Goal: Task Accomplishment & Management: Manage account settings

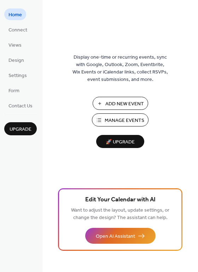
click at [116, 107] on span "Add New Event" at bounding box center [124, 103] width 39 height 7
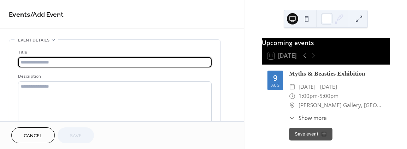
click at [38, 134] on span "Cancel" at bounding box center [33, 135] width 19 height 7
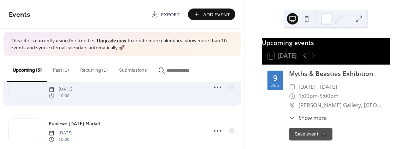
scroll to position [35, 0]
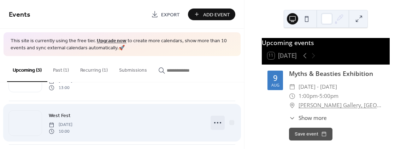
click at [217, 123] on icon at bounding box center [217, 122] width 11 height 11
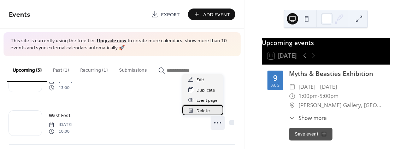
click at [205, 110] on span "Delete" at bounding box center [203, 110] width 13 height 7
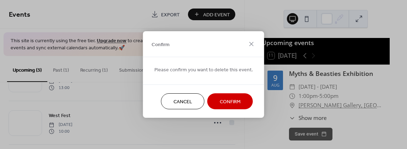
click at [231, 100] on span "Confirm" at bounding box center [230, 101] width 21 height 7
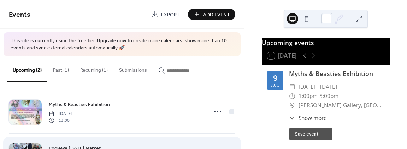
scroll to position [0, 0]
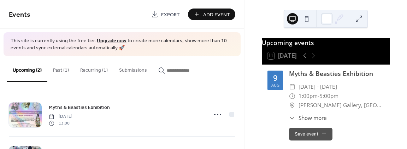
click at [58, 68] on button "Past (1)" at bounding box center [60, 68] width 27 height 25
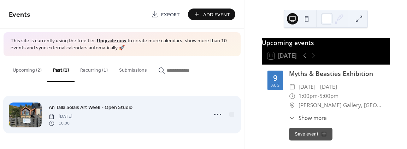
click at [73, 117] on span "Saturday, September 6, 2025" at bounding box center [61, 116] width 24 height 6
click at [216, 112] on icon at bounding box center [217, 114] width 11 height 11
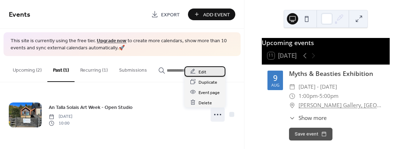
click at [201, 71] on span "Edit" at bounding box center [203, 71] width 8 height 7
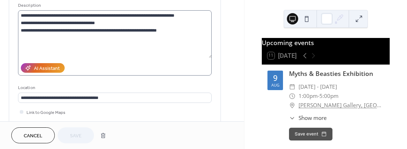
scroll to position [35, 0]
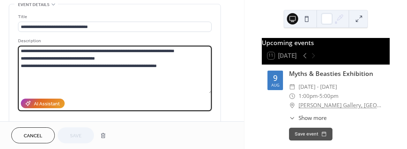
drag, startPoint x: 174, startPoint y: 65, endPoint x: 17, endPoint y: 65, distance: 157.4
click at [17, 65] on div "**********" at bounding box center [115, 93] width 212 height 179
click at [118, 58] on textarea "**********" at bounding box center [115, 69] width 194 height 47
drag, startPoint x: 131, startPoint y: 58, endPoint x: 18, endPoint y: 60, distance: 112.2
click at [18, 60] on textarea "**********" at bounding box center [115, 69] width 194 height 47
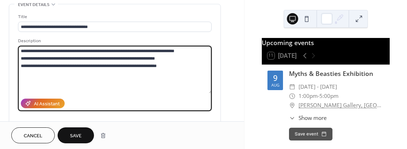
type textarea "**********"
click at [80, 133] on span "Save" at bounding box center [76, 135] width 12 height 7
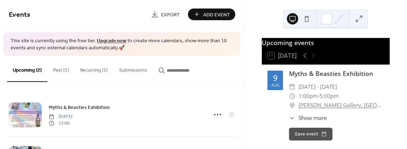
click at [62, 69] on button "Past (1)" at bounding box center [60, 68] width 27 height 25
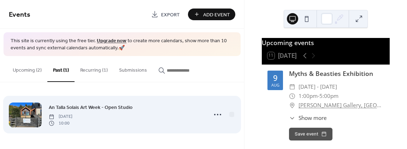
click at [36, 118] on div at bounding box center [25, 114] width 33 height 25
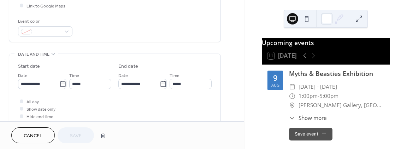
scroll to position [212, 0]
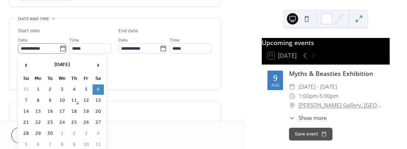
click at [62, 45] on icon at bounding box center [62, 48] width 7 height 7
click at [59, 45] on input "**********" at bounding box center [38, 48] width 41 height 10
click at [76, 99] on td "11" at bounding box center [74, 100] width 11 height 10
type input "**********"
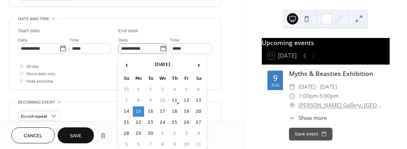
click at [162, 46] on icon at bounding box center [163, 48] width 7 height 7
click at [160, 46] on input "**********" at bounding box center [138, 48] width 41 height 10
click at [187, 98] on td "12" at bounding box center [186, 100] width 11 height 10
type input "**********"
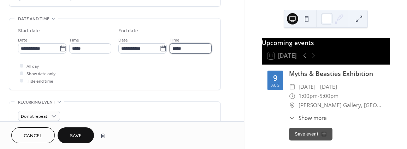
click at [198, 46] on input "*****" at bounding box center [191, 48] width 42 height 10
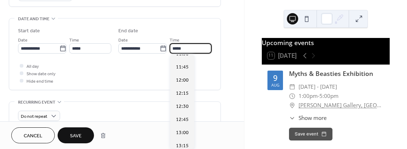
scroll to position [607, 0]
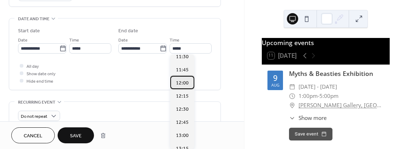
click at [187, 84] on span "12:00" at bounding box center [182, 82] width 13 height 7
type input "*****"
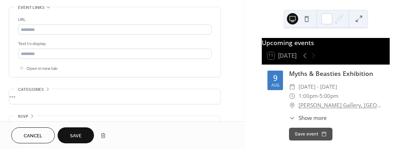
scroll to position [405, 0]
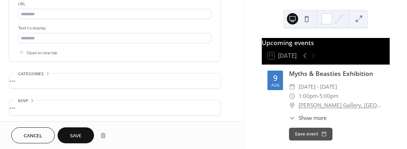
click at [76, 132] on span "Save" at bounding box center [76, 135] width 12 height 7
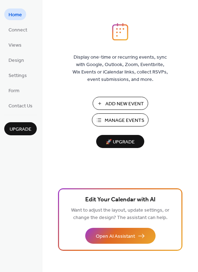
click at [117, 120] on span "Manage Events" at bounding box center [125, 120] width 40 height 7
click at [17, 42] on span "Views" at bounding box center [14, 45] width 13 height 7
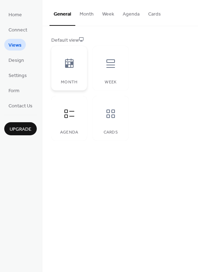
click at [67, 64] on icon at bounding box center [69, 63] width 11 height 11
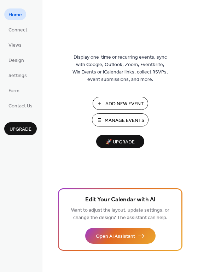
click at [107, 103] on span "Add New Event" at bounding box center [124, 103] width 39 height 7
click at [18, 48] on span "Views" at bounding box center [14, 45] width 13 height 7
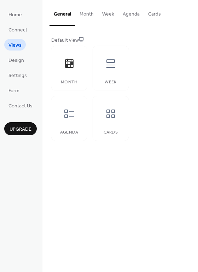
click at [105, 15] on button "Week" at bounding box center [108, 12] width 21 height 25
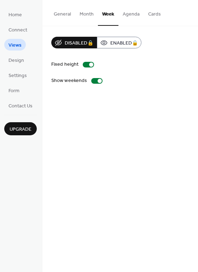
click at [86, 11] on button "Month" at bounding box center [86, 12] width 23 height 25
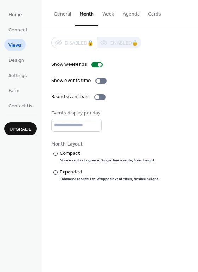
click at [109, 14] on button "Week" at bounding box center [108, 12] width 21 height 25
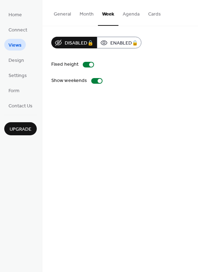
click at [62, 13] on button "General" at bounding box center [63, 12] width 26 height 25
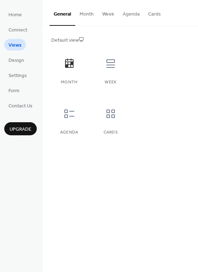
click at [132, 14] on button "Agenda" at bounding box center [130, 12] width 25 height 25
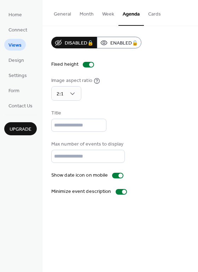
click at [156, 13] on button "Cards" at bounding box center [154, 12] width 21 height 25
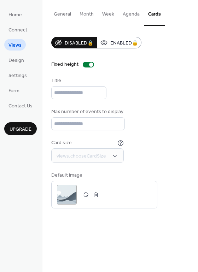
click at [128, 18] on button "Agenda" at bounding box center [130, 12] width 25 height 25
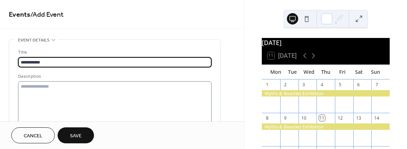
type input "**********"
click at [80, 94] on textarea at bounding box center [115, 104] width 194 height 47
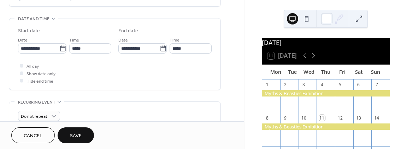
scroll to position [177, 0]
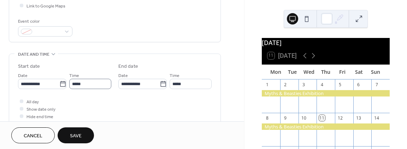
type textarea "**********"
click at [83, 83] on input "*****" at bounding box center [90, 84] width 42 height 10
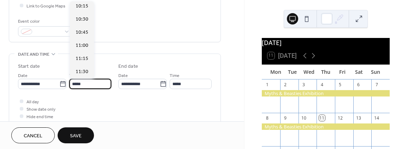
scroll to position [522, 0]
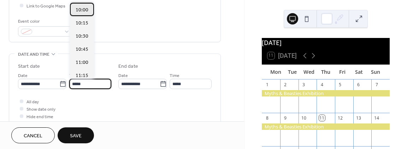
click at [81, 11] on span "10:00" at bounding box center [82, 9] width 13 height 7
type input "*****"
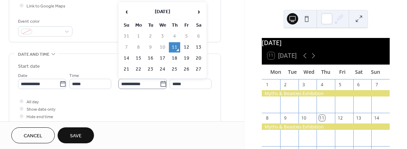
click at [162, 86] on icon at bounding box center [163, 83] width 7 height 7
click at [160, 86] on input "**********" at bounding box center [138, 84] width 41 height 10
click at [180, 47] on table "‹ September 2025 › Su Mo Tu We Th Fr Sa 31 1 2 3 4 5 6 7 8 9 10 11 12 13 14 15 …" at bounding box center [162, 50] width 85 height 93
click at [183, 47] on td "12" at bounding box center [186, 47] width 11 height 10
type input "**********"
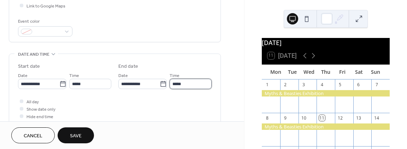
click at [183, 84] on input "*****" at bounding box center [191, 84] width 42 height 10
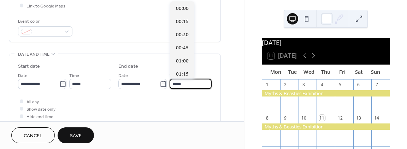
scroll to position [576, 0]
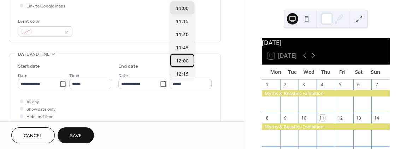
click at [185, 63] on span "12:00" at bounding box center [182, 60] width 13 height 7
type input "*****"
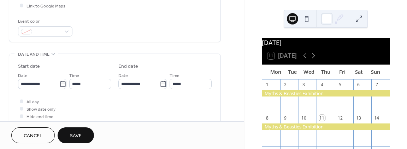
click at [97, 105] on div "All day Show date only Hide end time" at bounding box center [115, 108] width 194 height 22
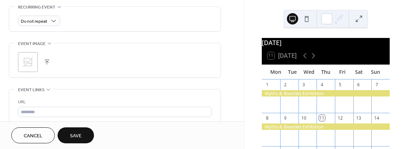
scroll to position [318, 0]
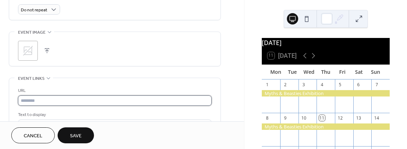
click at [39, 99] on input "text" at bounding box center [115, 100] width 194 height 10
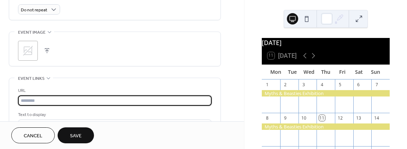
click at [39, 99] on input "text" at bounding box center [115, 100] width 194 height 10
click at [80, 79] on div "URL Text to display Open in new tab" at bounding box center [115, 113] width 194 height 70
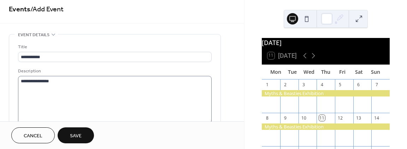
scroll to position [0, 0]
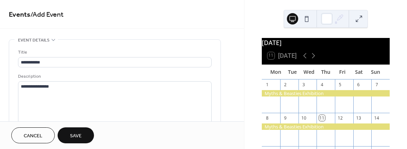
click at [81, 137] on span "Save" at bounding box center [76, 135] width 12 height 7
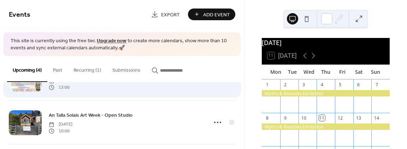
scroll to position [35, 0]
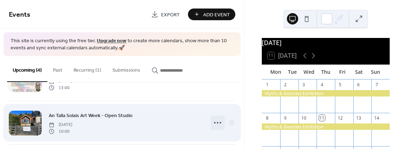
click at [214, 123] on icon at bounding box center [217, 122] width 11 height 11
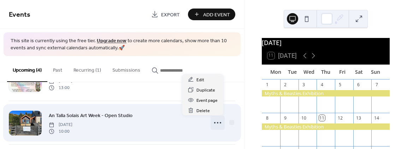
click at [11, 126] on div at bounding box center [25, 122] width 33 height 25
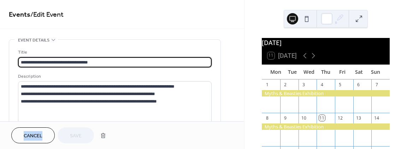
click at [11, 126] on div "Cancel Save" at bounding box center [122, 135] width 244 height 28
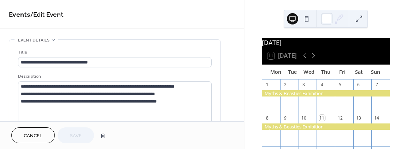
click at [72, 137] on div "Cancel Save" at bounding box center [60, 135] width 98 height 16
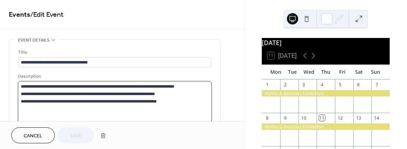
click at [94, 109] on textarea "**********" at bounding box center [115, 104] width 194 height 47
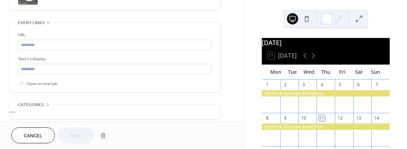
scroll to position [405, 0]
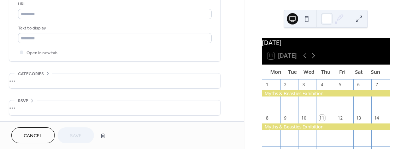
click at [304, 23] on button at bounding box center [306, 18] width 11 height 11
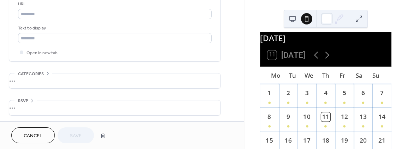
scroll to position [0, 0]
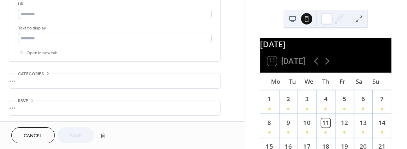
click at [294, 17] on button at bounding box center [292, 18] width 11 height 11
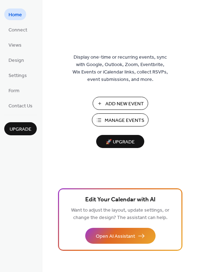
click at [122, 122] on span "Manage Events" at bounding box center [125, 120] width 40 height 7
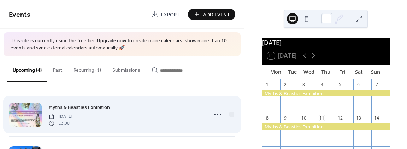
click at [23, 110] on div at bounding box center [25, 114] width 33 height 25
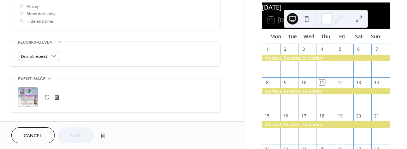
scroll to position [283, 0]
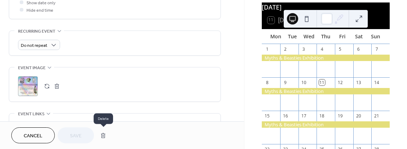
click at [104, 133] on button "button" at bounding box center [103, 135] width 13 height 14
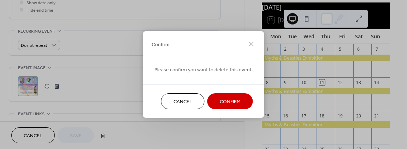
click at [226, 104] on span "Confirm" at bounding box center [230, 101] width 21 height 7
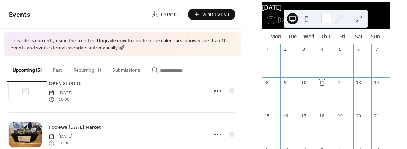
scroll to position [71, 0]
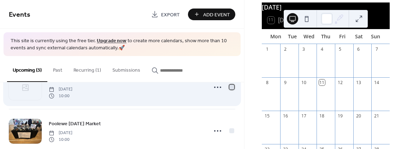
click at [232, 87] on div at bounding box center [232, 86] width 7 height 7
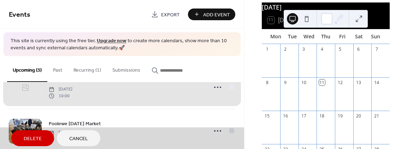
click at [45, 138] on button "Delete" at bounding box center [32, 138] width 43 height 16
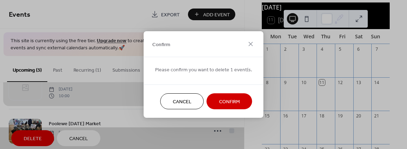
click at [220, 102] on span "Confirm" at bounding box center [229, 101] width 21 height 7
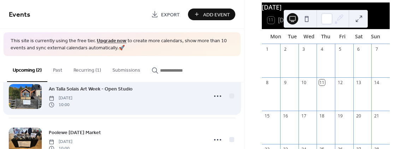
scroll to position [0, 0]
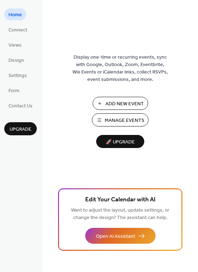
click at [119, 127] on div "Add New Event Manage Events 🚀 Upgrade" at bounding box center [120, 122] width 71 height 51
click at [118, 118] on span "Manage Events" at bounding box center [125, 120] width 40 height 7
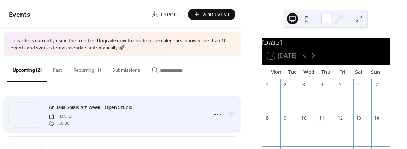
click at [83, 106] on span "An Talla Solais Art Week - Open Studio" at bounding box center [91, 107] width 84 height 7
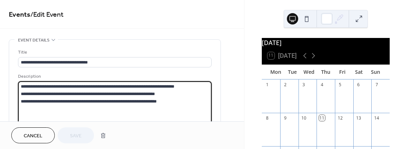
click at [83, 106] on textarea "**********" at bounding box center [115, 104] width 194 height 47
click at [133, 105] on textarea "**********" at bounding box center [115, 104] width 194 height 47
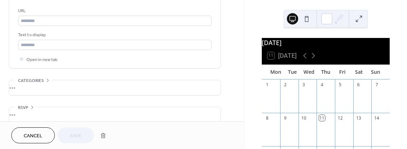
scroll to position [405, 0]
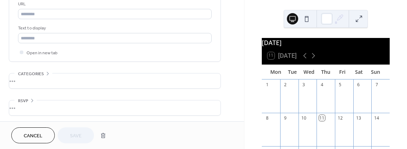
click at [304, 19] on button at bounding box center [306, 18] width 11 height 11
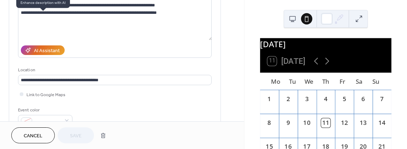
scroll to position [0, 0]
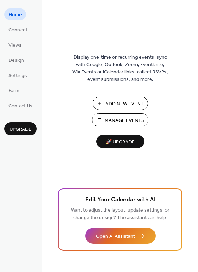
click at [124, 117] on span "Manage Events" at bounding box center [125, 120] width 40 height 7
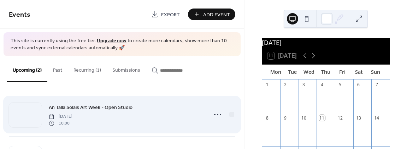
click at [85, 108] on span "An Talla Solais Art Week - Open Studio" at bounding box center [91, 107] width 84 height 7
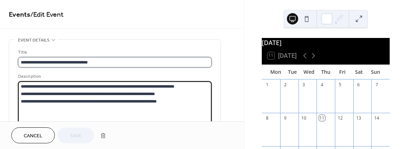
click at [62, 62] on input "**********" at bounding box center [115, 62] width 194 height 10
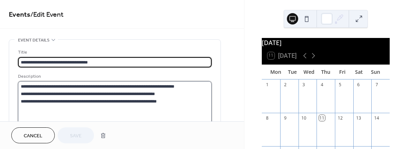
click at [36, 95] on textarea "**********" at bounding box center [115, 104] width 194 height 47
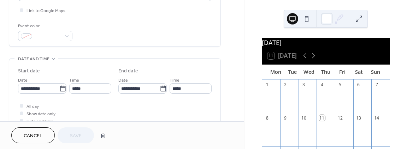
scroll to position [177, 0]
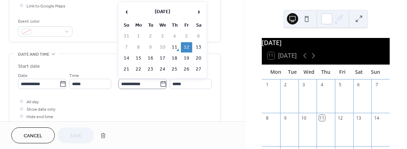
click at [161, 82] on icon at bounding box center [163, 83] width 7 height 7
click at [160, 82] on input "**********" at bounding box center [138, 84] width 41 height 10
click at [176, 47] on td "11" at bounding box center [174, 47] width 11 height 10
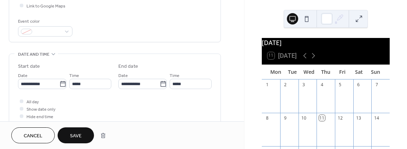
type input "**********"
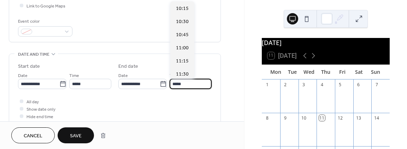
click at [183, 81] on input "*****" at bounding box center [191, 84] width 42 height 10
click at [190, 20] on div "17:00" at bounding box center [182, 22] width 24 height 13
type input "*****"
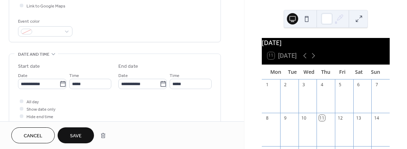
click at [76, 133] on span "Save" at bounding box center [76, 135] width 12 height 7
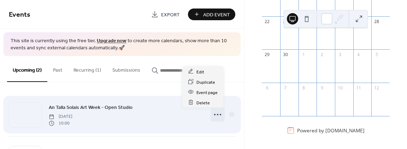
click at [216, 111] on icon at bounding box center [217, 114] width 11 height 11
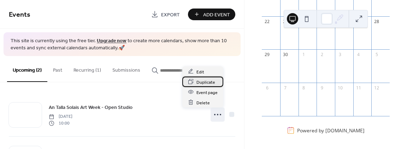
click at [213, 81] on span "Duplicate" at bounding box center [206, 81] width 19 height 7
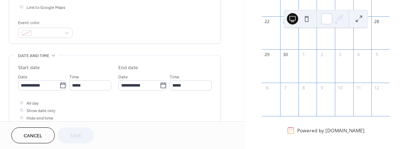
scroll to position [177, 0]
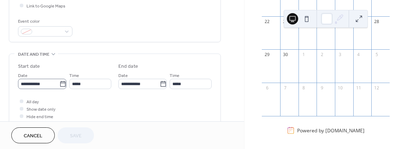
click at [60, 83] on icon at bounding box center [62, 83] width 7 height 7
click at [59, 83] on input "**********" at bounding box center [38, 84] width 41 height 10
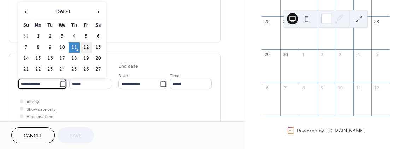
click at [88, 46] on td "12" at bounding box center [86, 47] width 11 height 10
type input "**********"
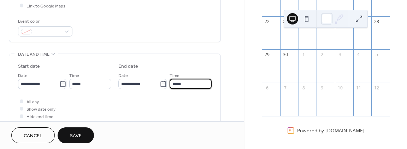
click at [195, 86] on input "*****" at bounding box center [191, 84] width 42 height 10
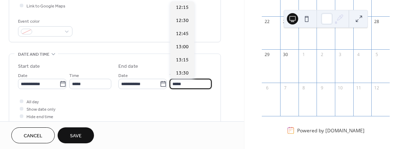
scroll to position [70, 0]
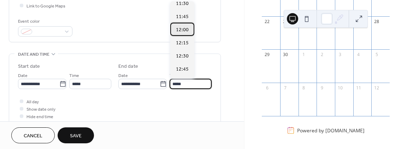
click at [186, 28] on span "12:00" at bounding box center [182, 29] width 13 height 7
type input "*****"
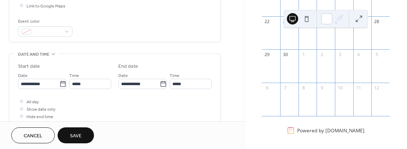
click at [72, 134] on span "Save" at bounding box center [76, 135] width 12 height 7
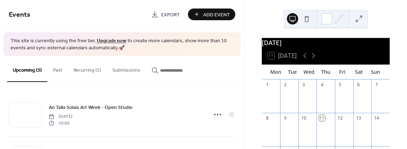
click at [321, 121] on div "11" at bounding box center [322, 118] width 6 height 6
click at [323, 120] on div "11" at bounding box center [322, 118] width 6 height 6
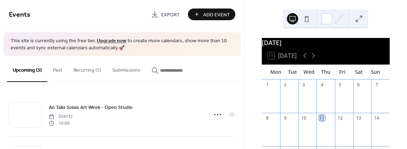
click at [323, 120] on div "11" at bounding box center [322, 118] width 6 height 6
click at [322, 120] on div "11" at bounding box center [322, 118] width 6 height 6
click at [359, 18] on button at bounding box center [359, 18] width 11 height 11
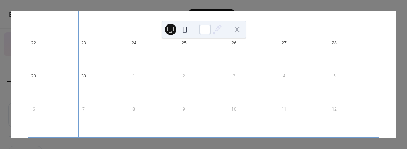
scroll to position [175, 0]
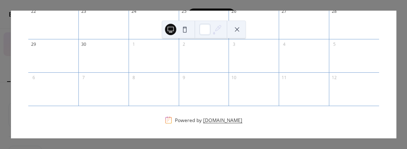
click at [224, 122] on link "[DOMAIN_NAME]" at bounding box center [222, 119] width 39 height 7
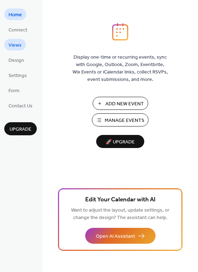
click at [15, 44] on span "Views" at bounding box center [14, 45] width 13 height 7
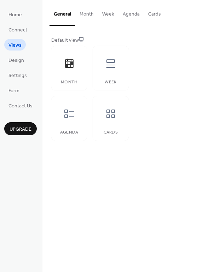
click at [108, 13] on button "Week" at bounding box center [108, 12] width 21 height 25
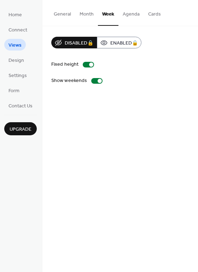
click at [125, 13] on button "Agenda" at bounding box center [130, 12] width 25 height 25
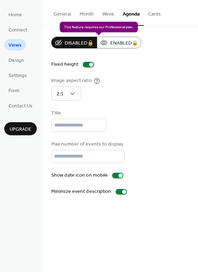
click at [127, 40] on div "Disabled 🔒 Enabled 🔒" at bounding box center [96, 43] width 90 height 12
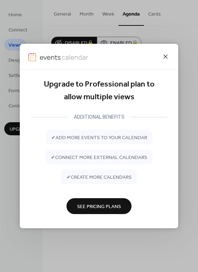
click at [166, 55] on icon at bounding box center [165, 56] width 8 height 8
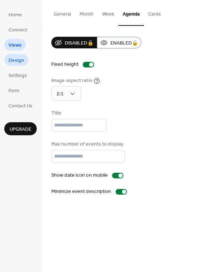
click at [24, 60] on link "Design" at bounding box center [16, 60] width 24 height 12
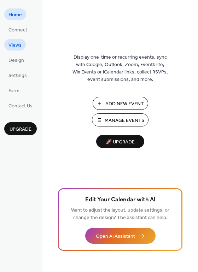
click at [16, 44] on span "Views" at bounding box center [14, 45] width 13 height 7
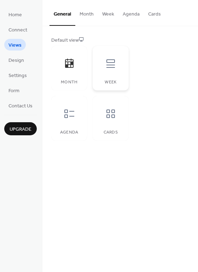
click at [117, 70] on div at bounding box center [110, 63] width 21 height 21
click at [76, 66] on div at bounding box center [69, 63] width 21 height 21
click at [72, 65] on icon at bounding box center [69, 63] width 8 height 9
click at [77, 37] on div "Default view" at bounding box center [119, 40] width 137 height 7
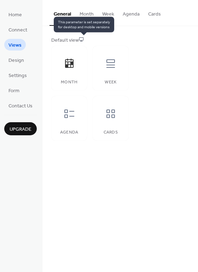
click at [82, 39] on icon at bounding box center [81, 39] width 5 height 5
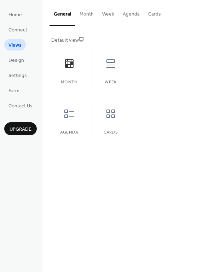
click at [87, 9] on button "Month" at bounding box center [86, 12] width 23 height 25
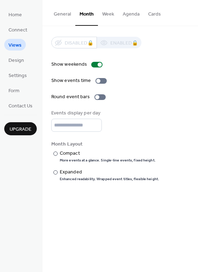
click at [109, 16] on button "Week" at bounding box center [108, 12] width 21 height 25
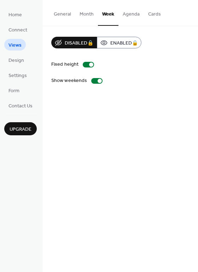
click at [109, 16] on button "Week" at bounding box center [108, 13] width 21 height 26
click at [132, 14] on button "Agenda" at bounding box center [130, 12] width 25 height 25
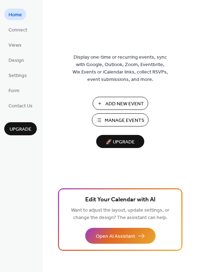
click at [118, 102] on span "Add New Event" at bounding box center [124, 103] width 39 height 7
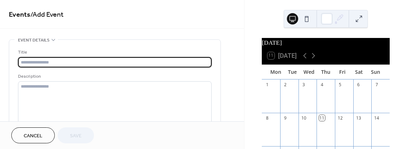
click at [39, 62] on input "text" at bounding box center [115, 62] width 194 height 10
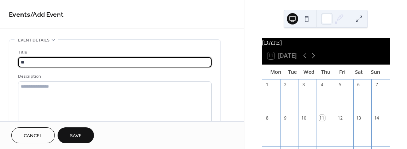
type input "*"
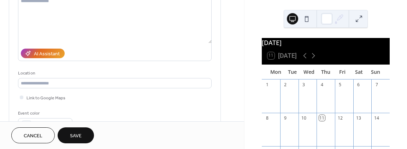
scroll to position [106, 0]
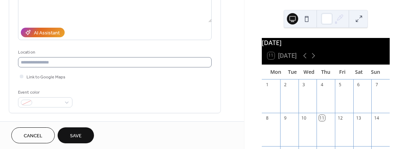
type input "**********"
click at [59, 65] on input "text" at bounding box center [115, 62] width 194 height 10
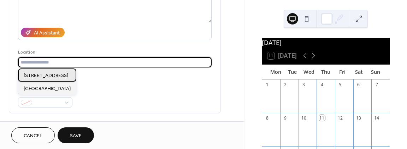
click at [58, 76] on span "Harbour House, Pier Road, Gairloch, IV21 2BQ" at bounding box center [46, 75] width 45 height 7
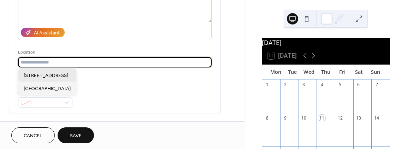
type input "**********"
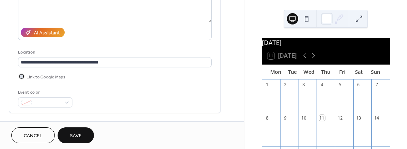
click at [38, 73] on span "Link to Google Maps" at bounding box center [46, 76] width 39 height 7
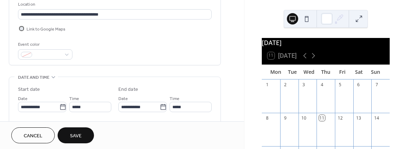
scroll to position [177, 0]
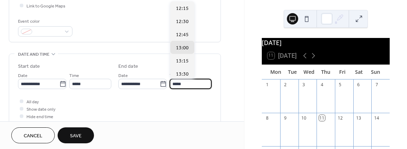
click at [184, 86] on input "*****" at bounding box center [191, 84] width 42 height 10
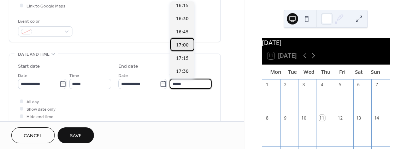
click at [184, 41] on span "17:00" at bounding box center [182, 44] width 13 height 7
type input "*****"
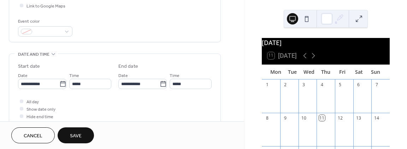
click at [74, 136] on span "Save" at bounding box center [76, 135] width 12 height 7
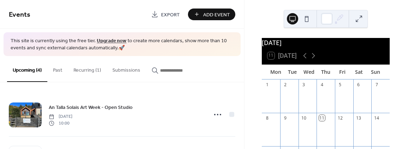
click at [122, 73] on button "Submissions" at bounding box center [126, 68] width 39 height 25
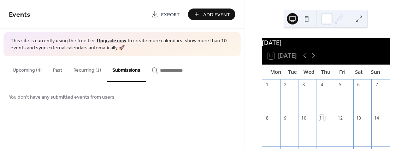
click at [152, 70] on icon "button" at bounding box center [155, 70] width 7 height 7
click at [160, 70] on input "button" at bounding box center [181, 70] width 42 height 7
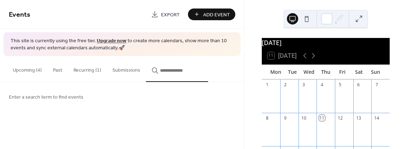
click at [150, 14] on link "Export" at bounding box center [165, 14] width 39 height 12
click at [27, 72] on button "Upcoming (4)" at bounding box center [27, 68] width 40 height 25
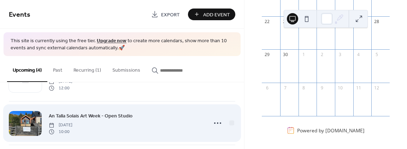
scroll to position [128, 0]
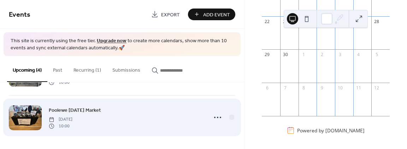
click at [117, 121] on div "Poolewe Tuesday Market Tuesday, October 28, 2025 10:00" at bounding box center [126, 117] width 155 height 23
click at [59, 118] on span "Tuesday, October 28, 2025" at bounding box center [61, 119] width 24 height 6
click at [57, 111] on span "Poolewe Tuesday Market" at bounding box center [75, 109] width 52 height 7
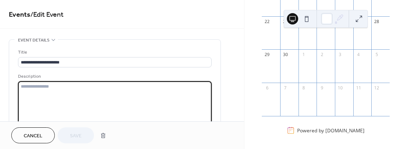
click at [57, 111] on textarea at bounding box center [115, 104] width 194 height 47
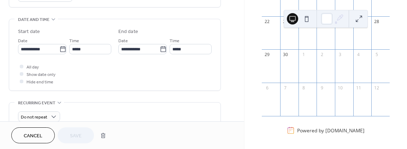
scroll to position [212, 0]
click at [21, 65] on div at bounding box center [22, 66] width 4 height 4
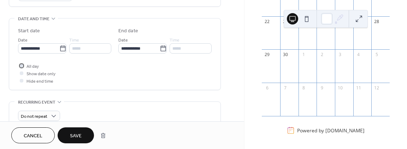
click at [21, 65] on icon at bounding box center [22, 65] width 2 height 1
click at [21, 74] on div at bounding box center [22, 73] width 4 height 4
click at [21, 81] on div at bounding box center [22, 81] width 4 height 4
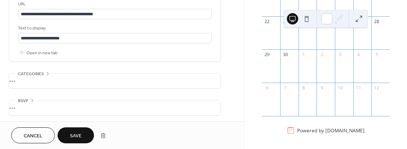
scroll to position [0, 0]
click at [20, 77] on div "•••" at bounding box center [115, 80] width 212 height 15
click at [20, 77] on div "No categories added yet. Add Category 🔒" at bounding box center [115, 95] width 194 height 44
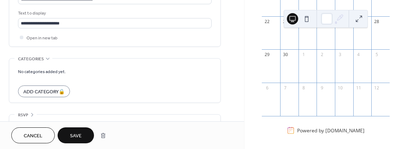
scroll to position [433, 0]
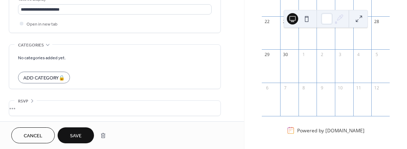
click at [79, 134] on span "Save" at bounding box center [76, 135] width 12 height 7
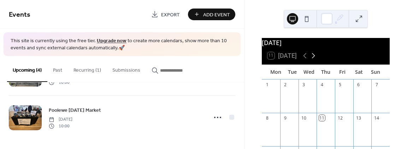
click at [316, 59] on icon at bounding box center [314, 55] width 8 height 8
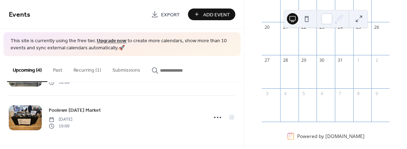
scroll to position [167, 0]
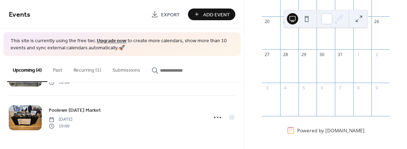
click at [296, 60] on div at bounding box center [290, 70] width 18 height 20
click at [289, 53] on div "28" at bounding box center [286, 55] width 6 height 6
click at [289, 56] on div "28" at bounding box center [286, 55] width 6 height 6
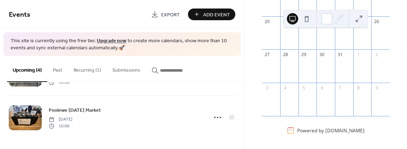
click at [289, 60] on div at bounding box center [290, 70] width 18 height 20
drag, startPoint x: 289, startPoint y: 60, endPoint x: 289, endPoint y: 66, distance: 5.3
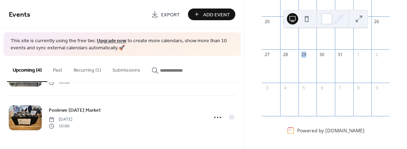
click at [289, 66] on div at bounding box center [290, 70] width 18 height 20
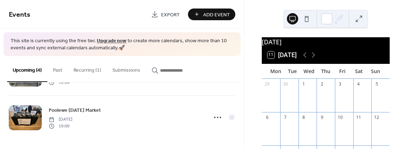
scroll to position [0, 0]
